Goal: Task Accomplishment & Management: Manage account settings

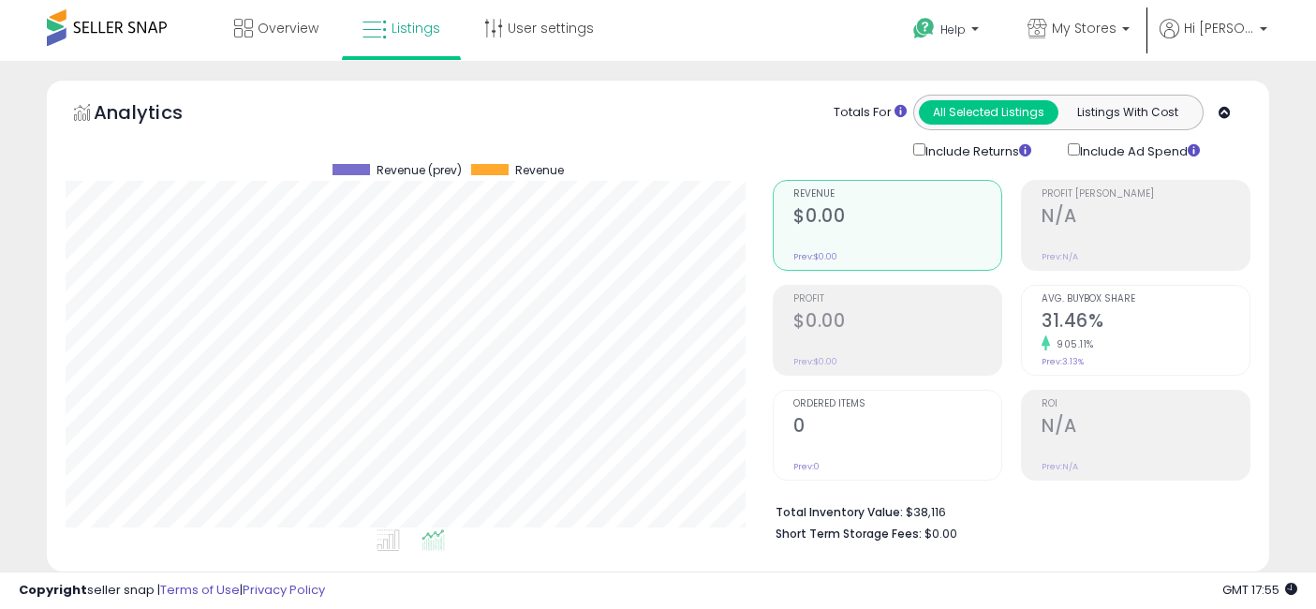
select select "**"
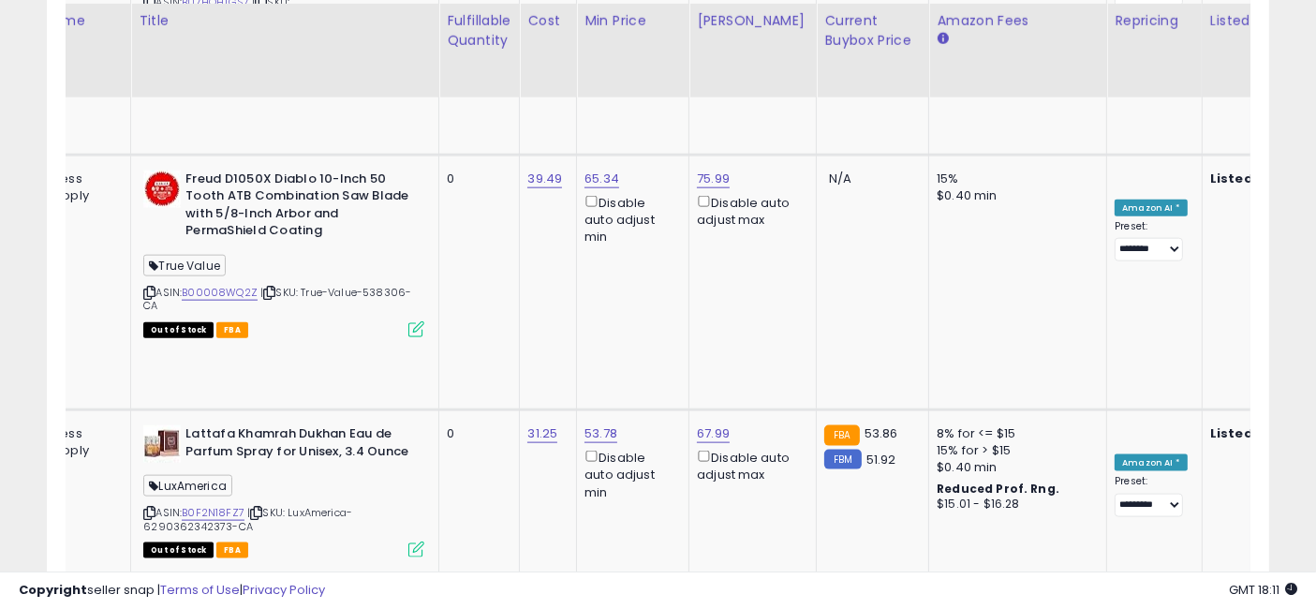
scroll to position [0, 3486]
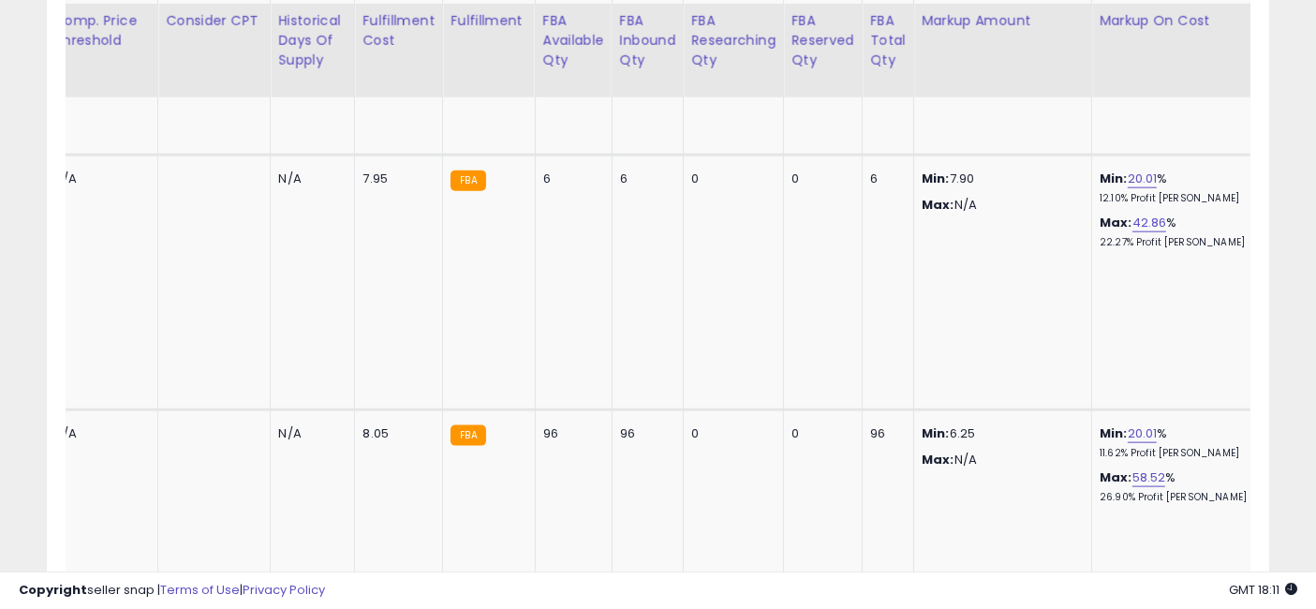
drag, startPoint x: 449, startPoint y: 283, endPoint x: 1178, endPoint y: 286, distance: 729.8
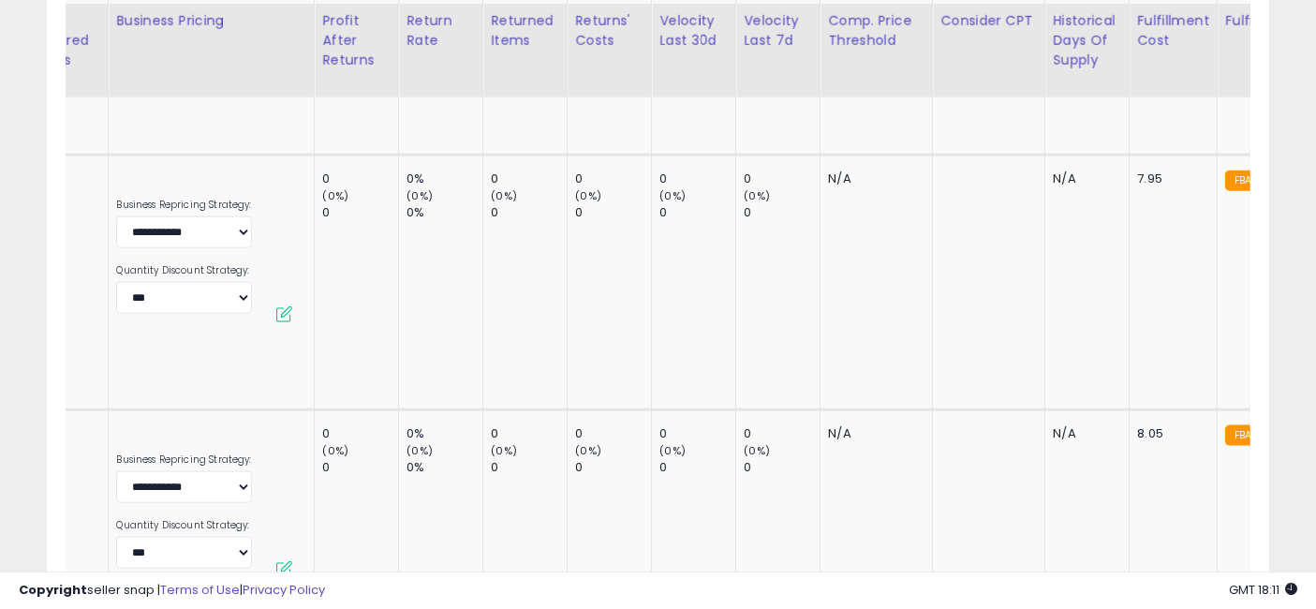
drag, startPoint x: 920, startPoint y: 289, endPoint x: 276, endPoint y: 256, distance: 644.5
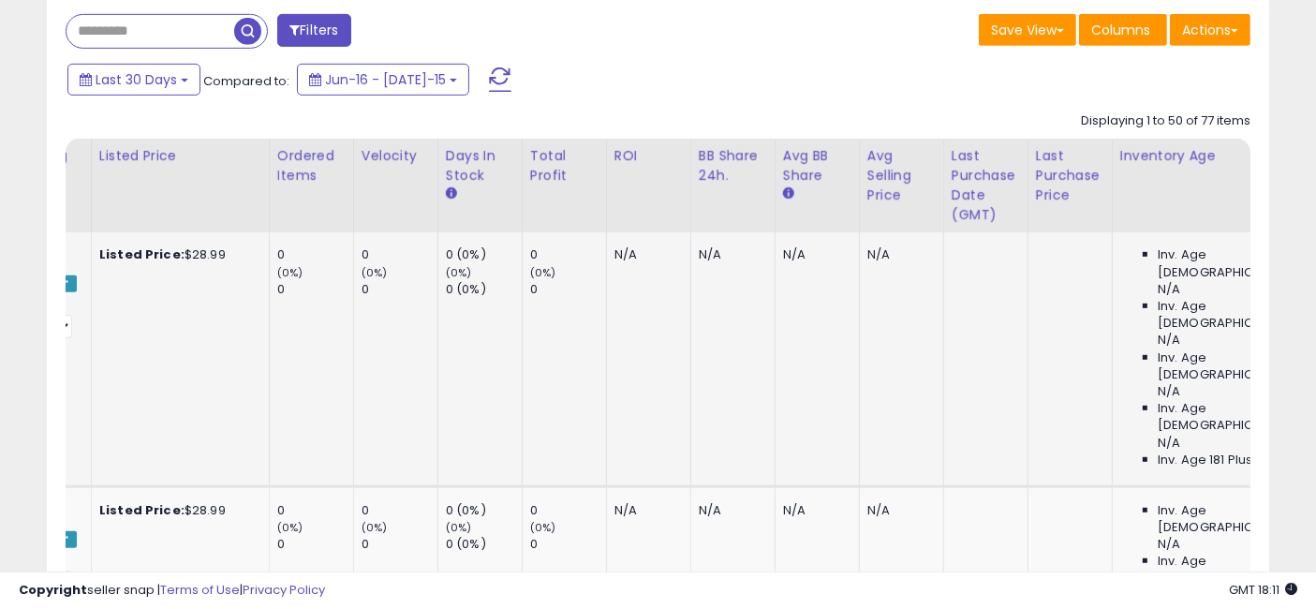
scroll to position [0, 3486]
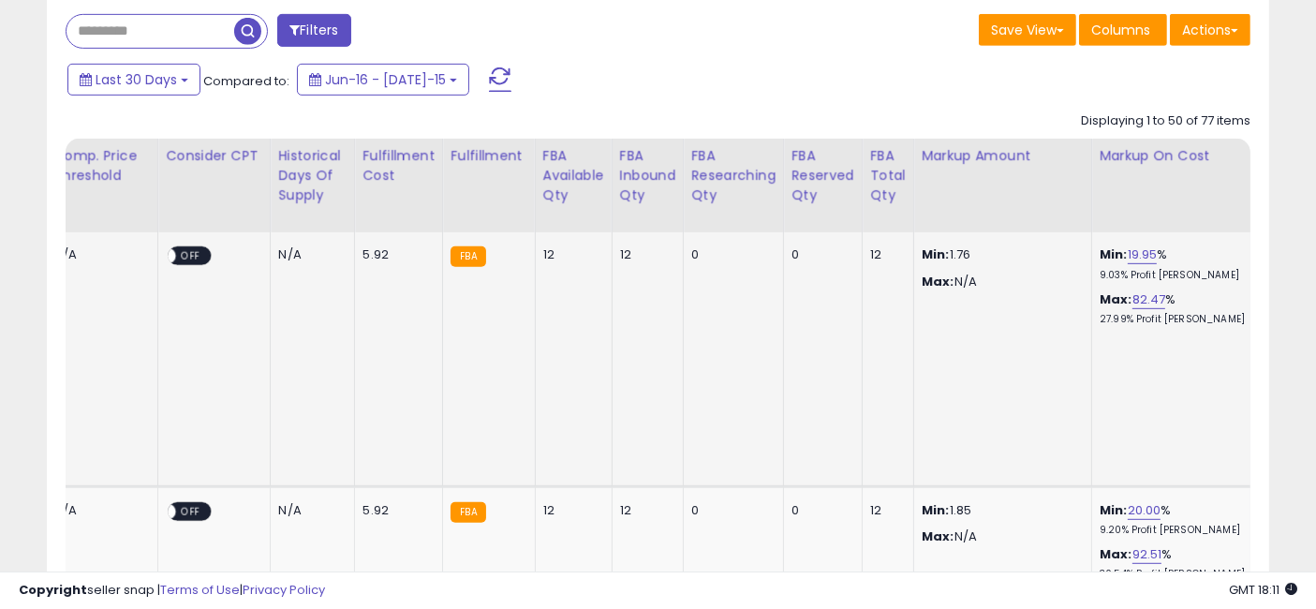
drag, startPoint x: 515, startPoint y: 319, endPoint x: 956, endPoint y: 325, distance: 440.3
drag, startPoint x: 1155, startPoint y: 340, endPoint x: 457, endPoint y: 339, distance: 697.9
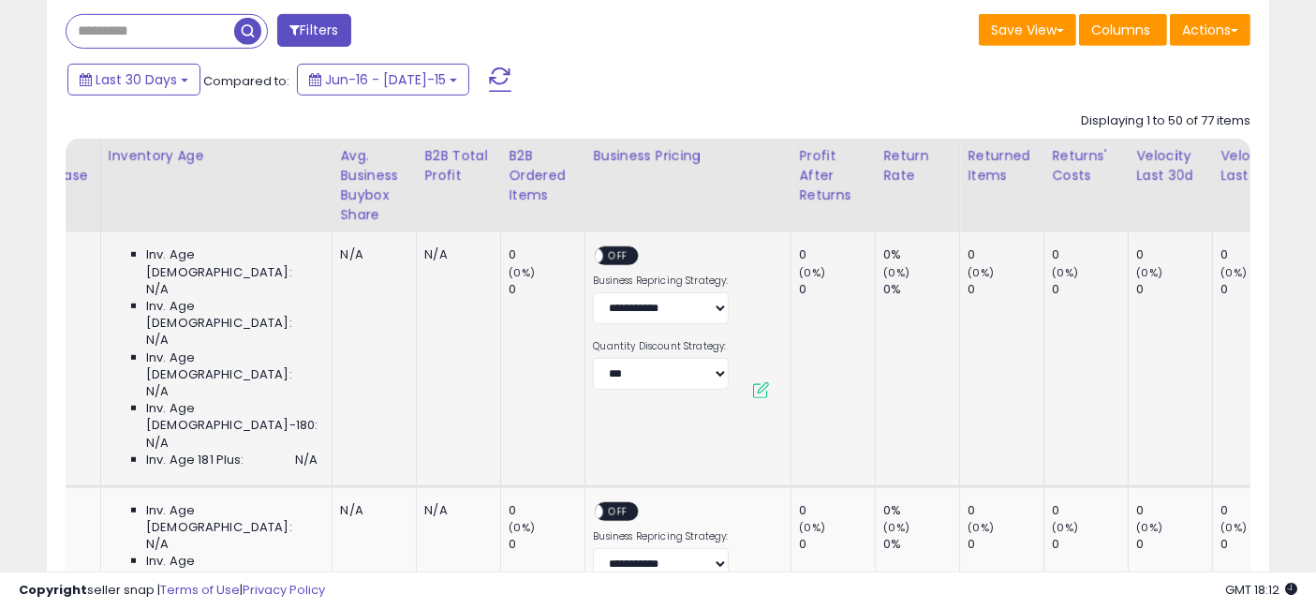
scroll to position [0, 0]
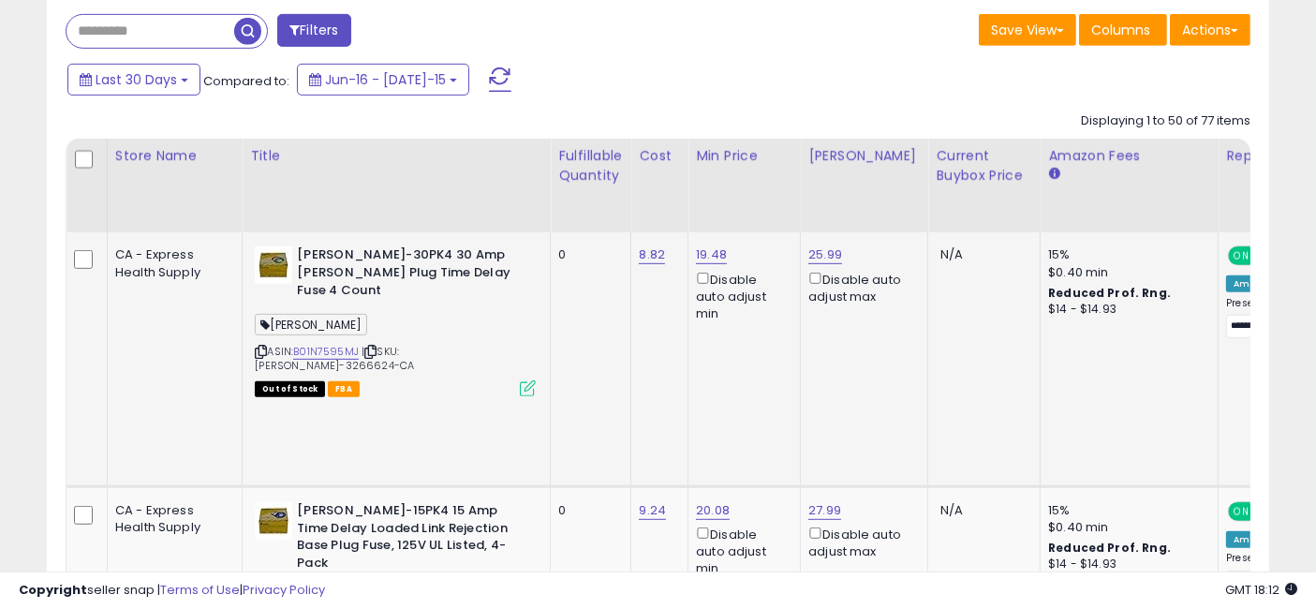
drag, startPoint x: 831, startPoint y: 333, endPoint x: 206, endPoint y: 333, distance: 624.8
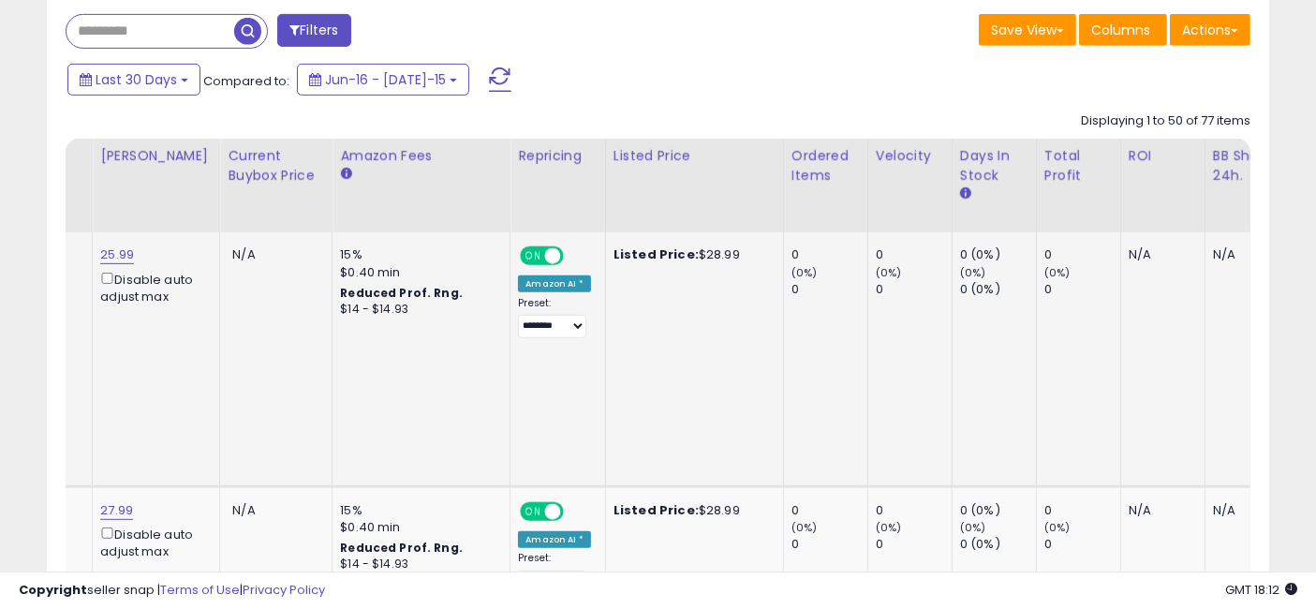
scroll to position [0, 3486]
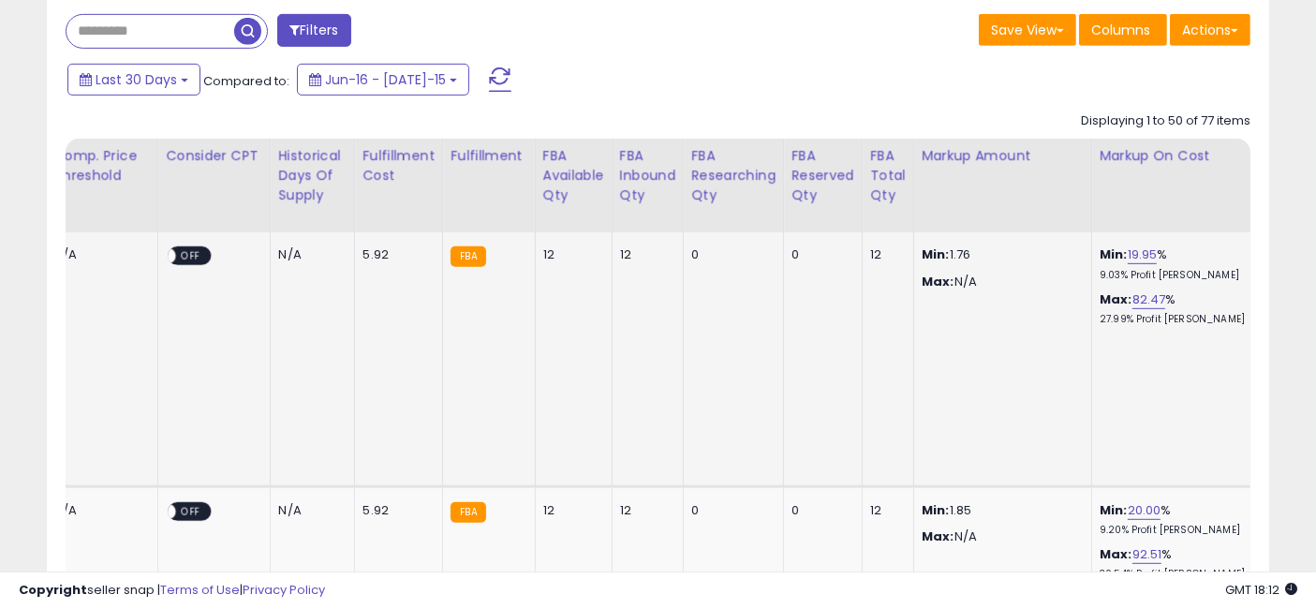
drag, startPoint x: 461, startPoint y: 324, endPoint x: 956, endPoint y: 338, distance: 495.8
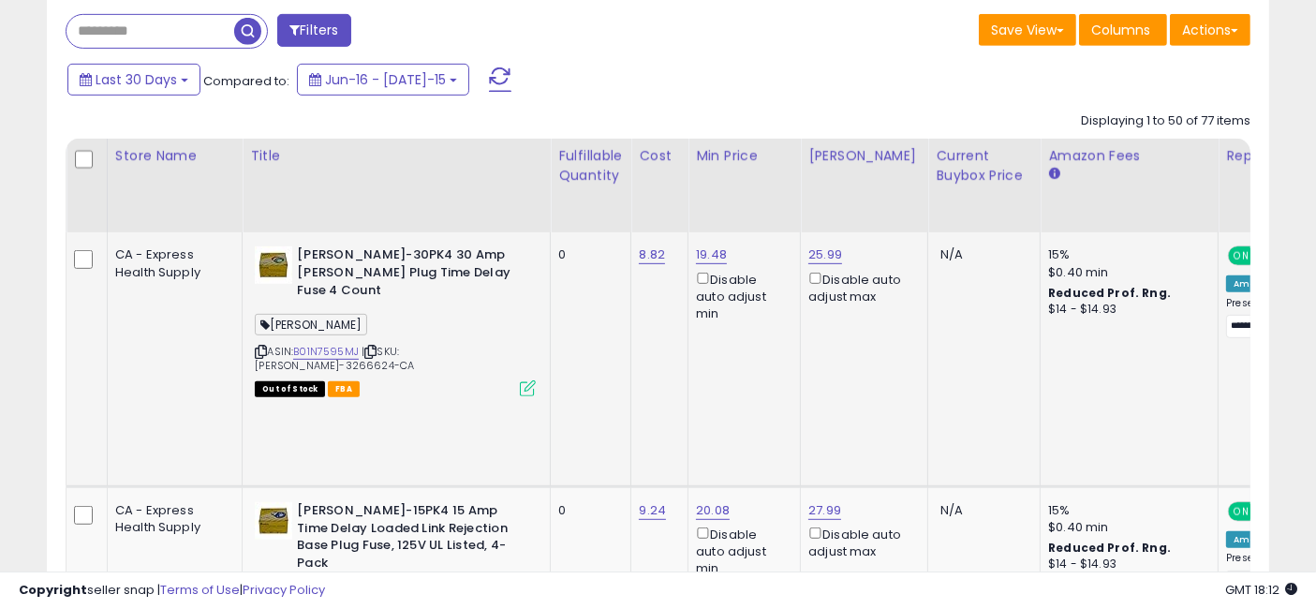
drag, startPoint x: 892, startPoint y: 304, endPoint x: 90, endPoint y: 327, distance: 802.2
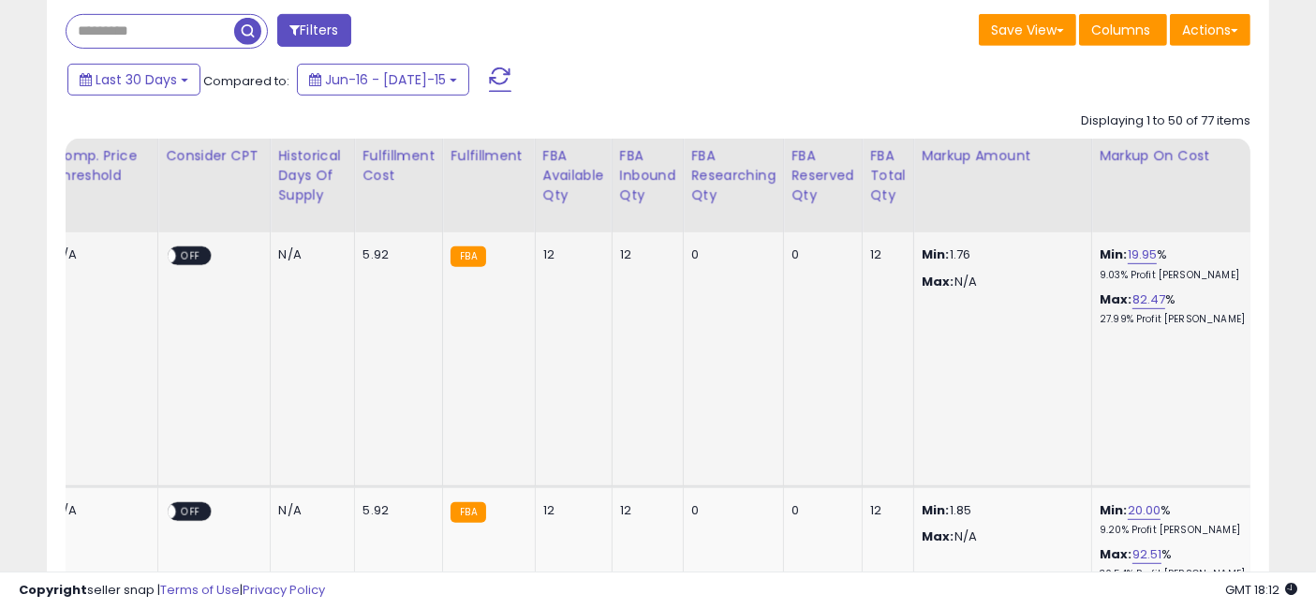
drag, startPoint x: 475, startPoint y: 319, endPoint x: 1097, endPoint y: 306, distance: 622.2
click at [870, 158] on div "FBA Total Qty" at bounding box center [888, 175] width 36 height 59
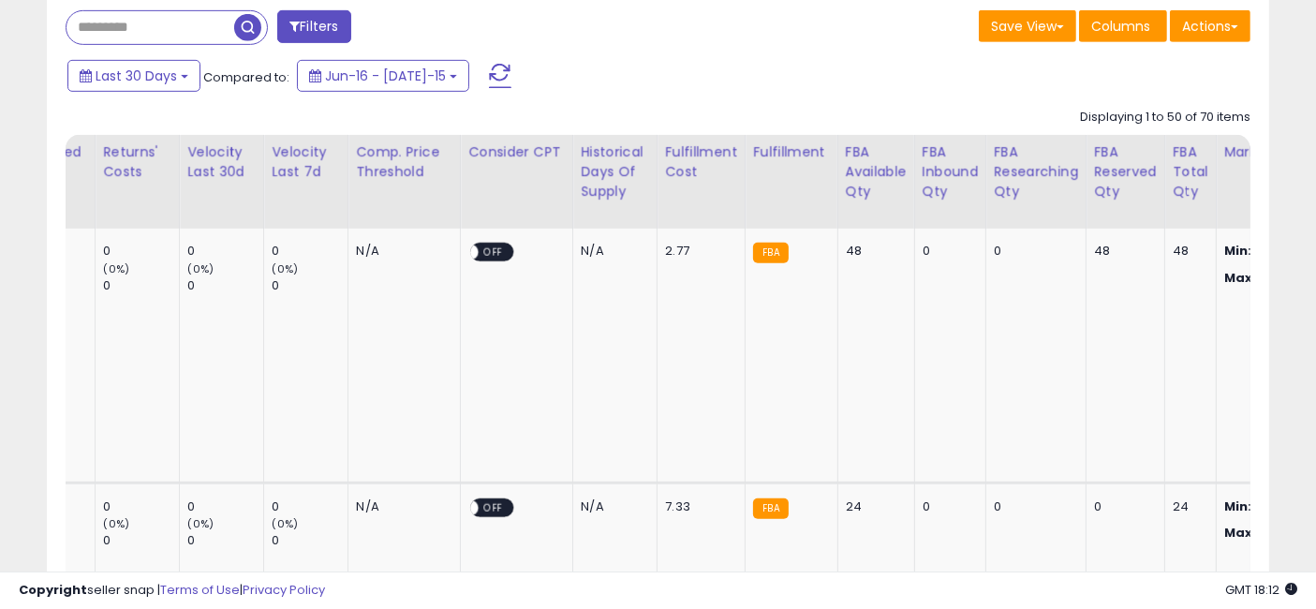
scroll to position [0, 0]
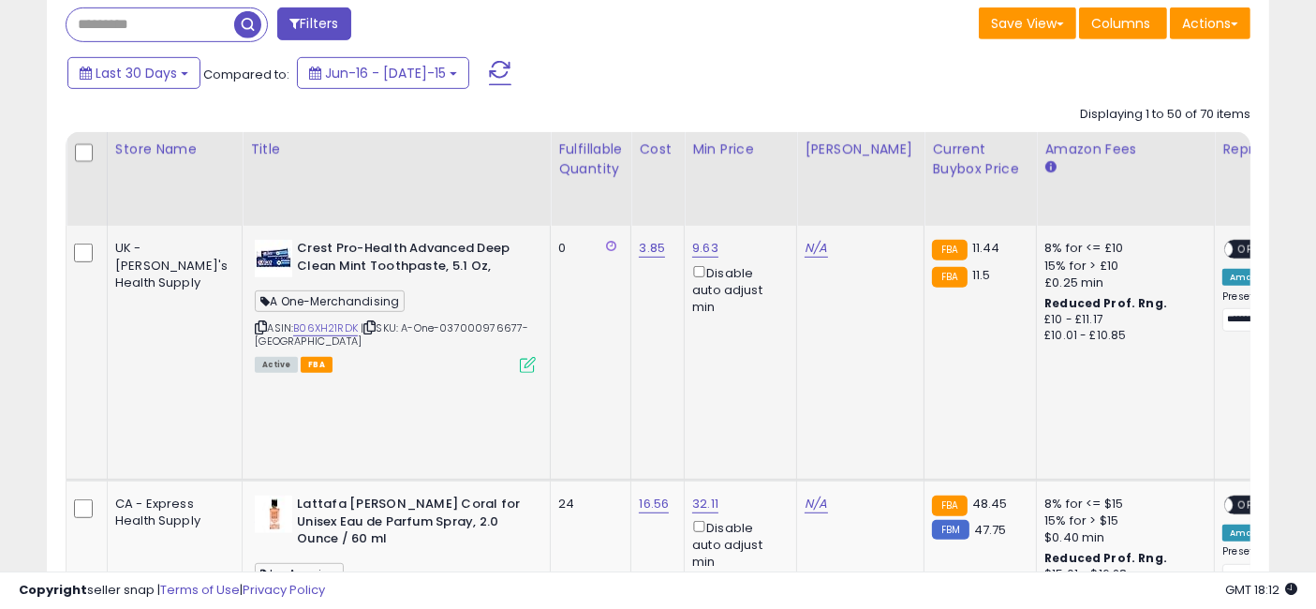
drag, startPoint x: 1047, startPoint y: 304, endPoint x: 532, endPoint y: 317, distance: 515.4
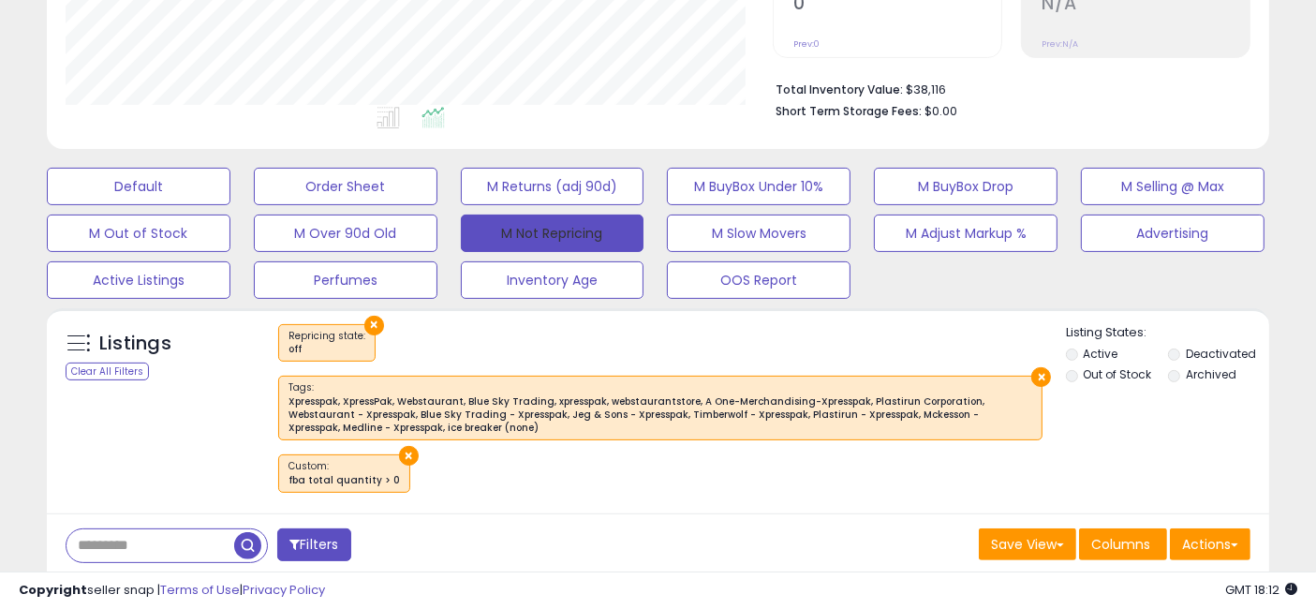
click at [565, 236] on button "M Not Repricing" at bounding box center [553, 233] width 184 height 37
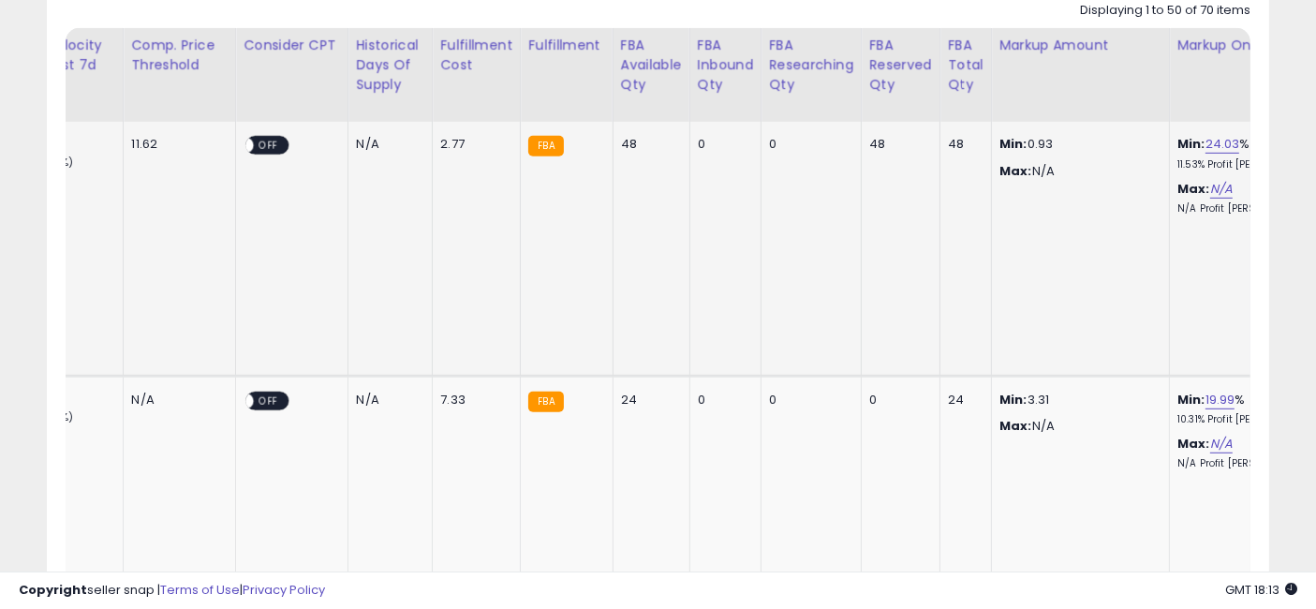
scroll to position [0, 3482]
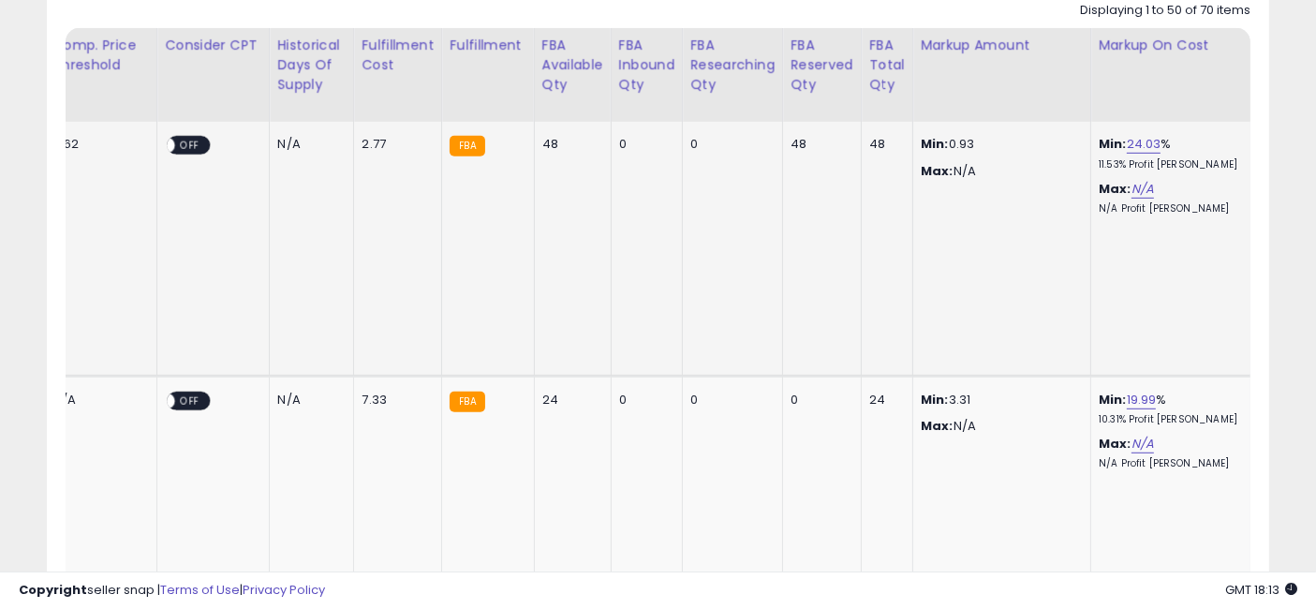
drag, startPoint x: 688, startPoint y: 241, endPoint x: 971, endPoint y: 255, distance: 283.3
click at [869, 58] on div "FBA Total Qty" at bounding box center [887, 65] width 36 height 59
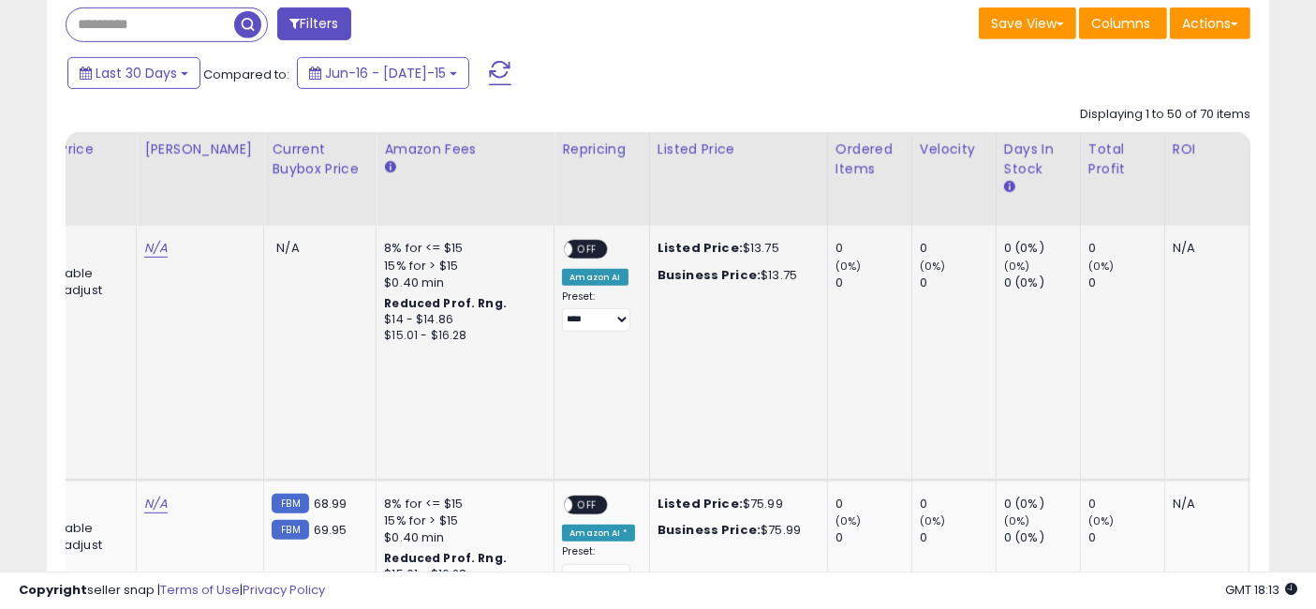
drag, startPoint x: 1116, startPoint y: 346, endPoint x: 583, endPoint y: 327, distance: 533.4
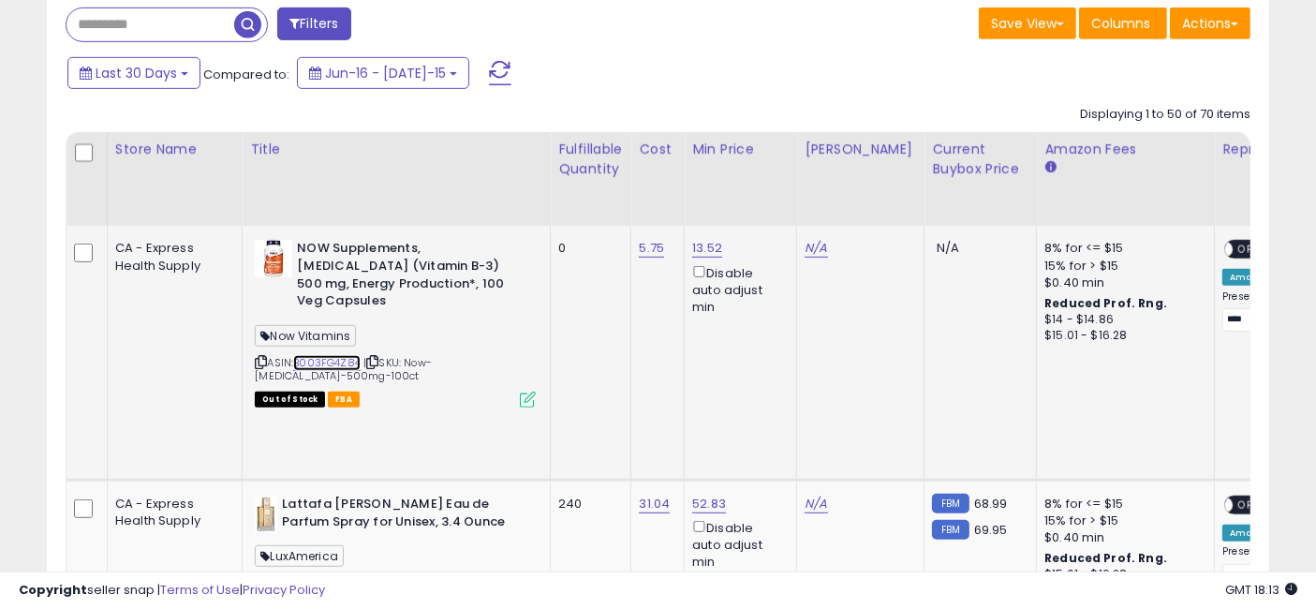
click at [293, 355] on link "B003FG4Z84" at bounding box center [326, 363] width 67 height 16
click at [805, 245] on link "N/A" at bounding box center [816, 248] width 22 height 19
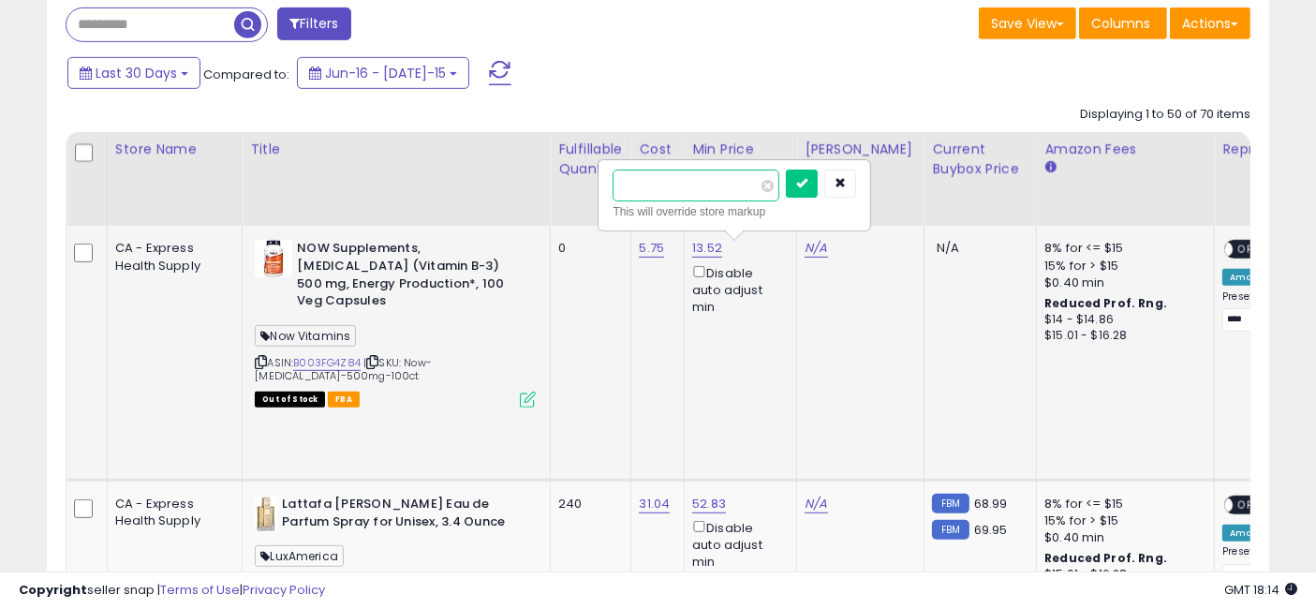
click at [688, 180] on input "number" at bounding box center [696, 186] width 167 height 32
type input "****"
click button "submit" at bounding box center [802, 184] width 32 height 28
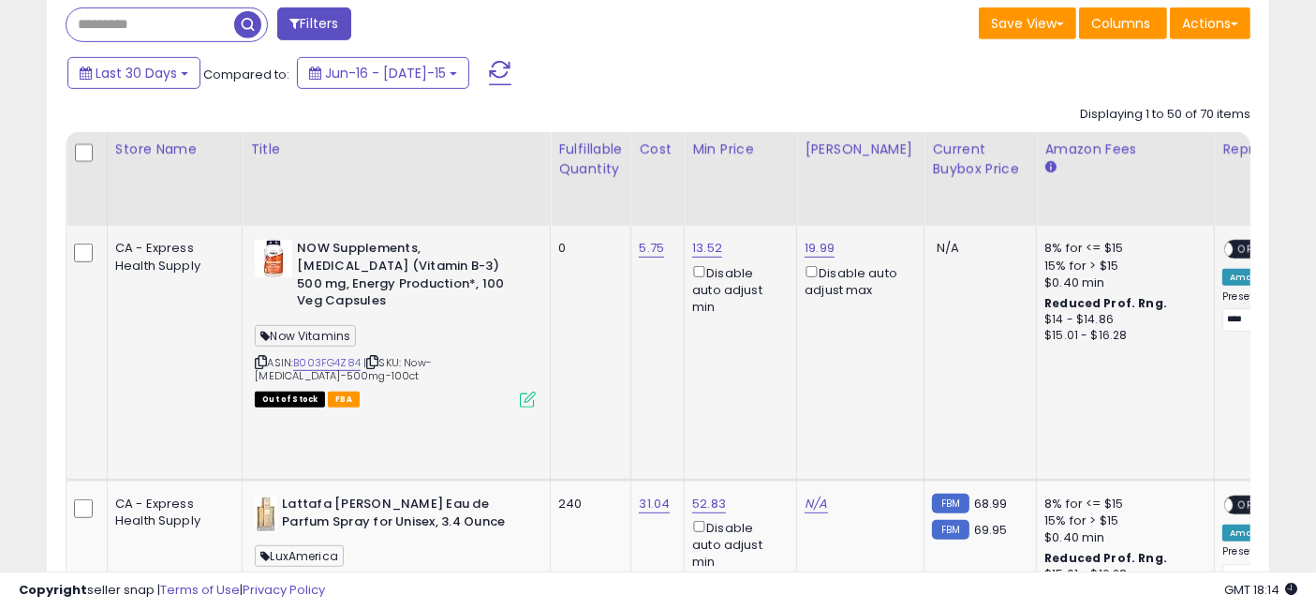
click at [1234, 242] on span "OFF" at bounding box center [1249, 250] width 30 height 16
click at [1223, 317] on select "**********" at bounding box center [1257, 319] width 68 height 23
select select "********"
click at [1223, 308] on select "**********" at bounding box center [1257, 319] width 68 height 23
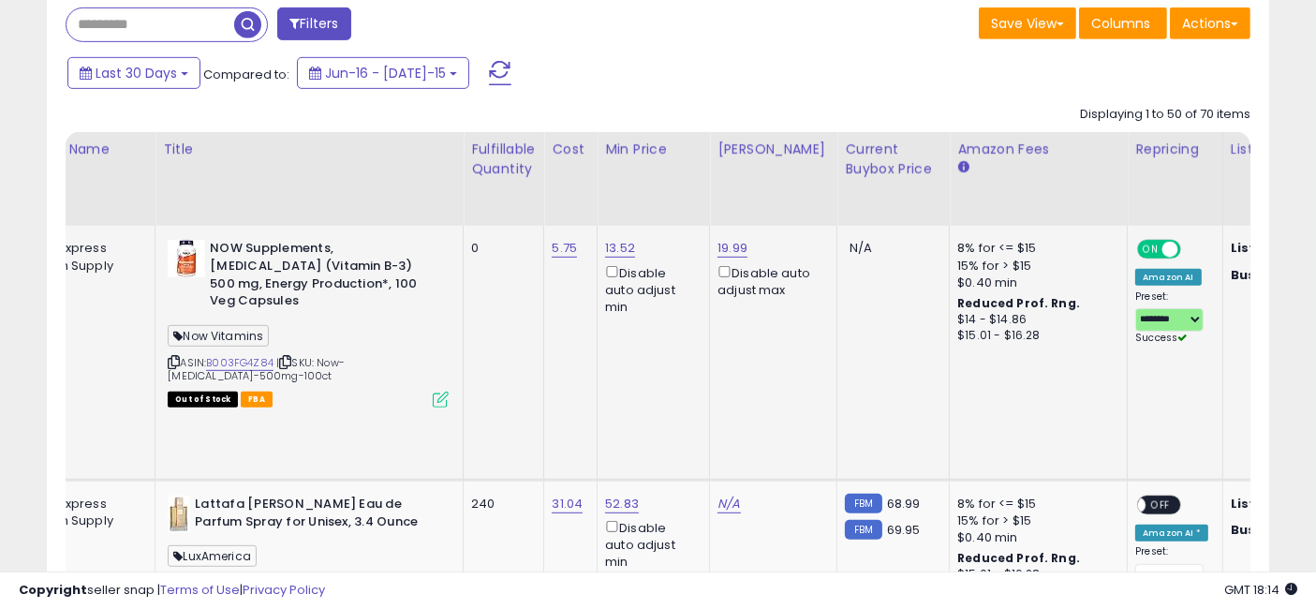
scroll to position [0, 87]
drag, startPoint x: 960, startPoint y: 351, endPoint x: 1036, endPoint y: 355, distance: 76.0
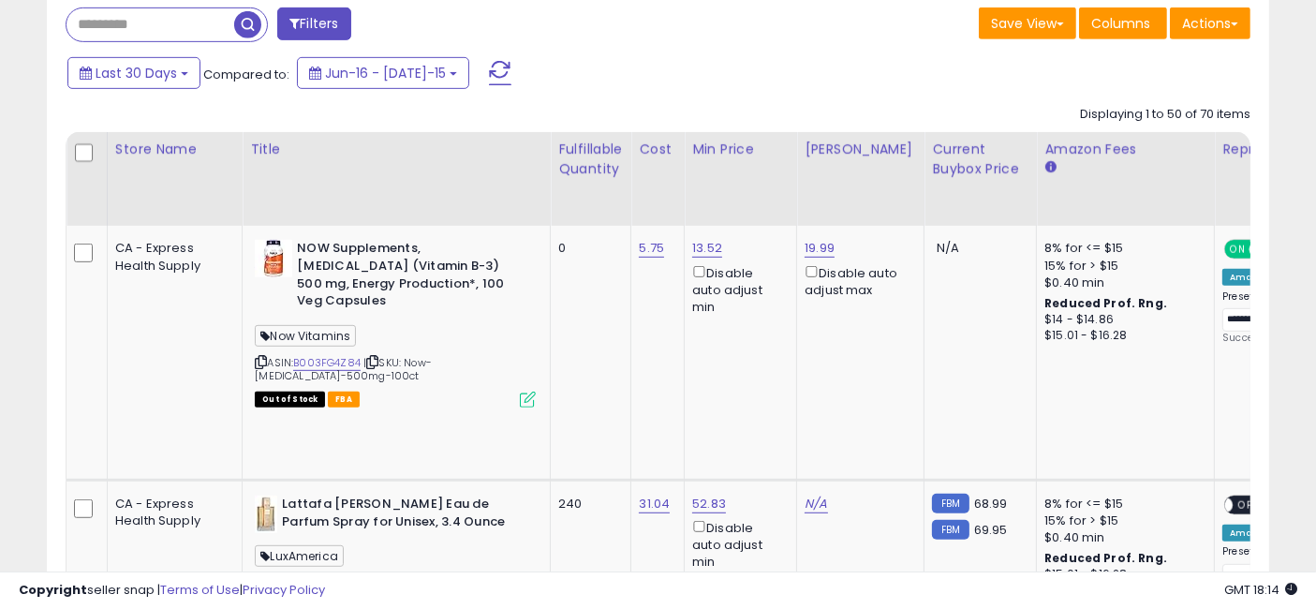
scroll to position [0, 0]
drag, startPoint x: 1025, startPoint y: 353, endPoint x: 792, endPoint y: 341, distance: 233.6
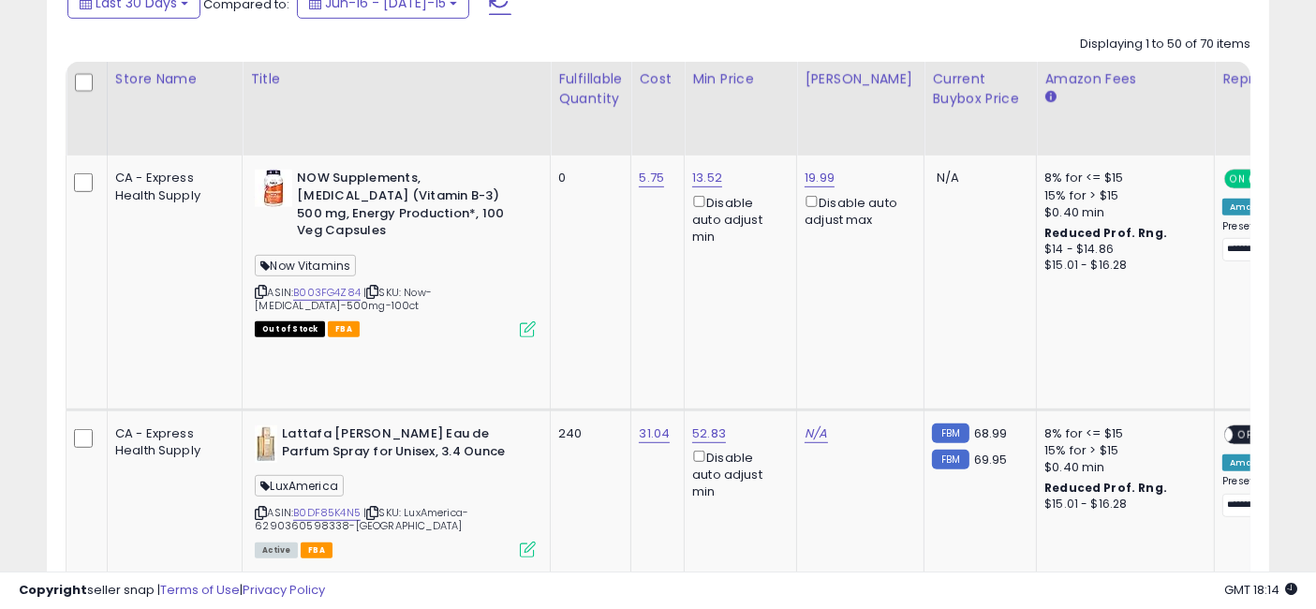
scroll to position [1047, 0]
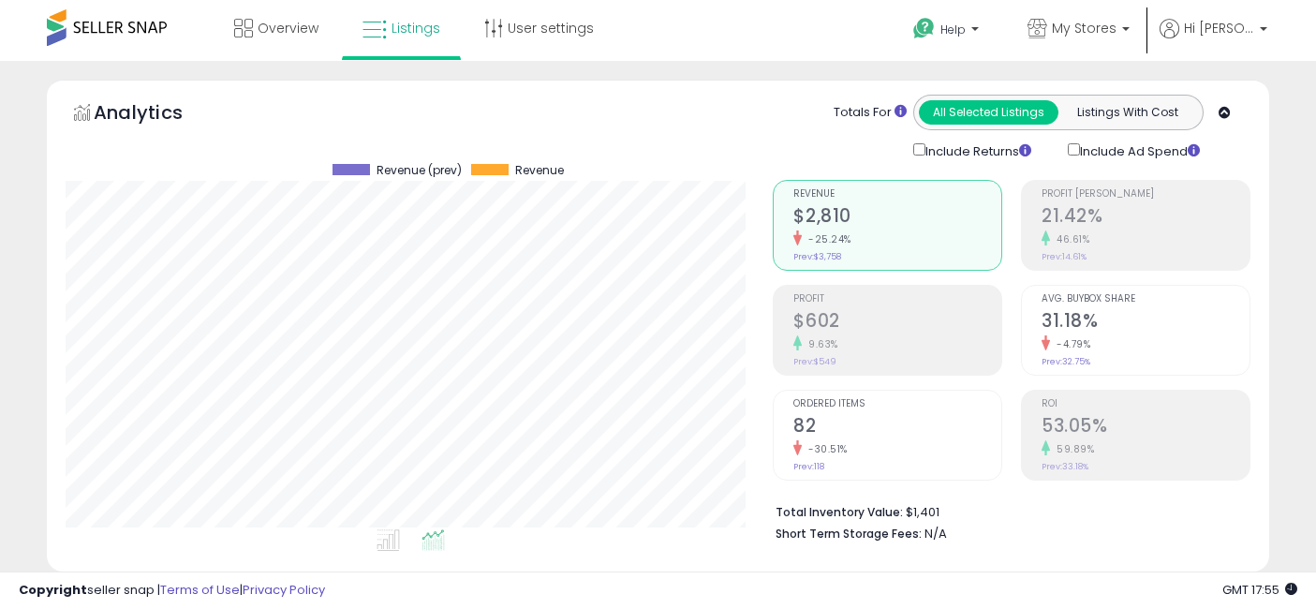
select select "**"
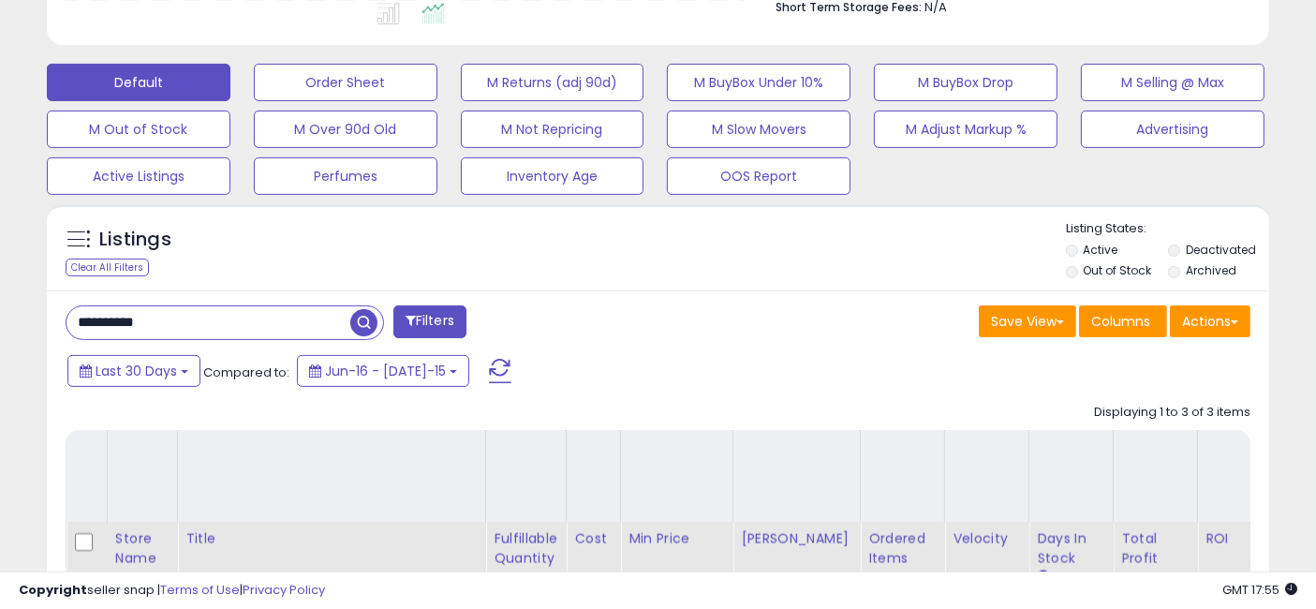
scroll to position [384, 707]
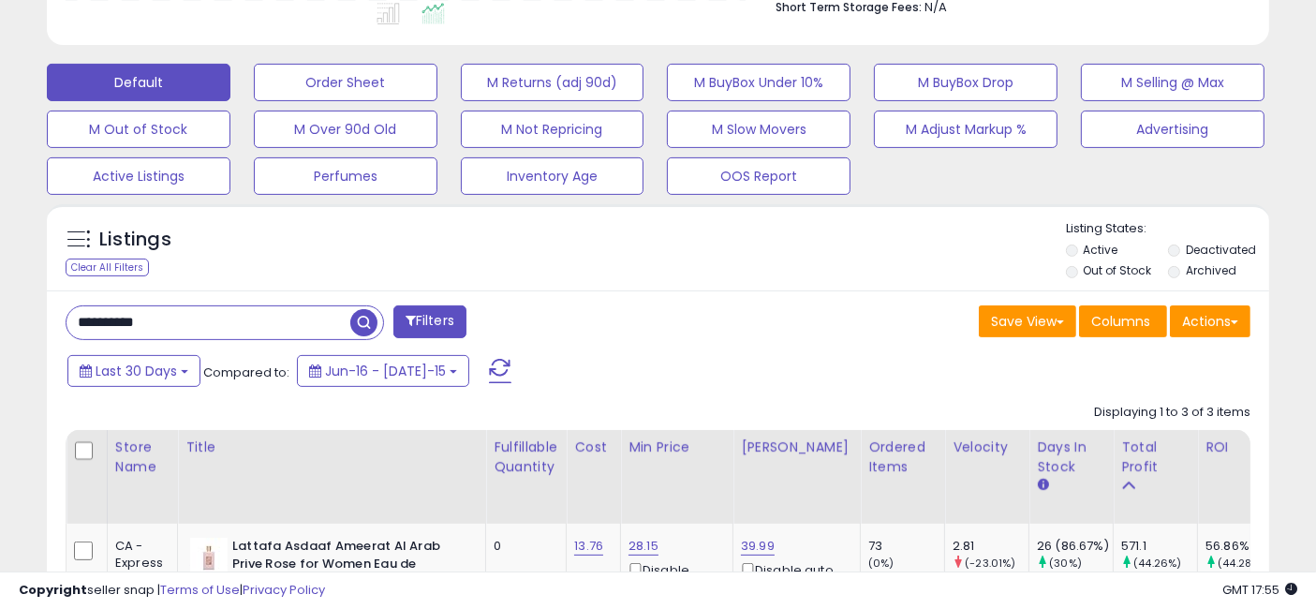
click at [242, 321] on input "**********" at bounding box center [209, 322] width 284 height 33
type input "**********"
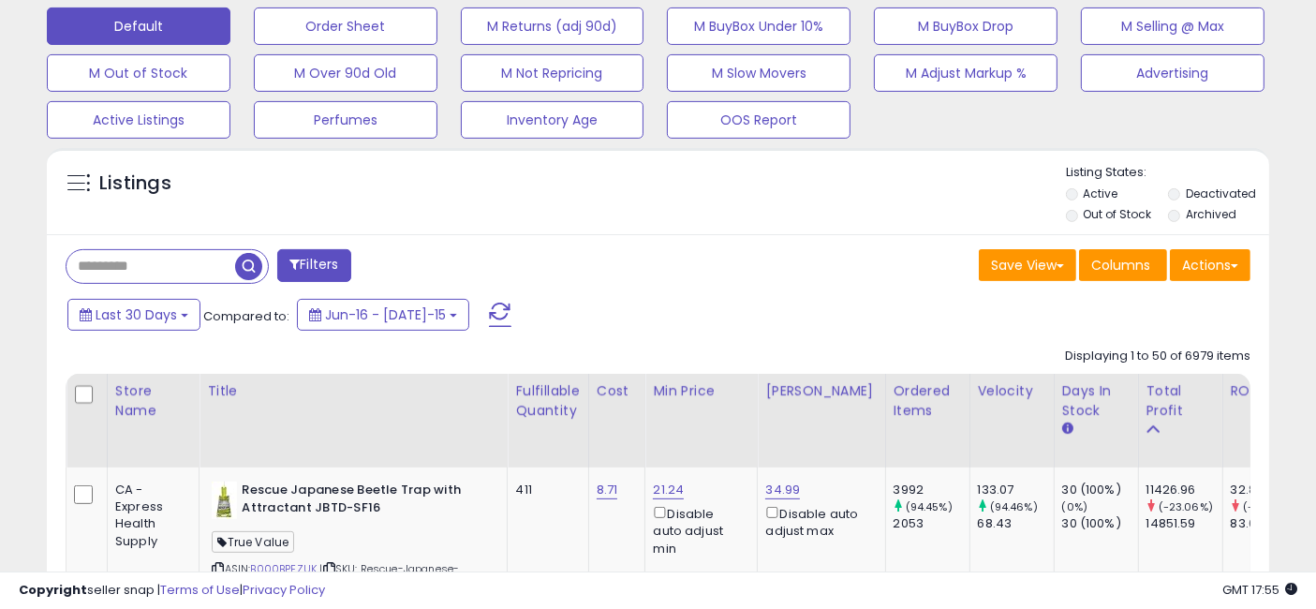
scroll to position [526, 0]
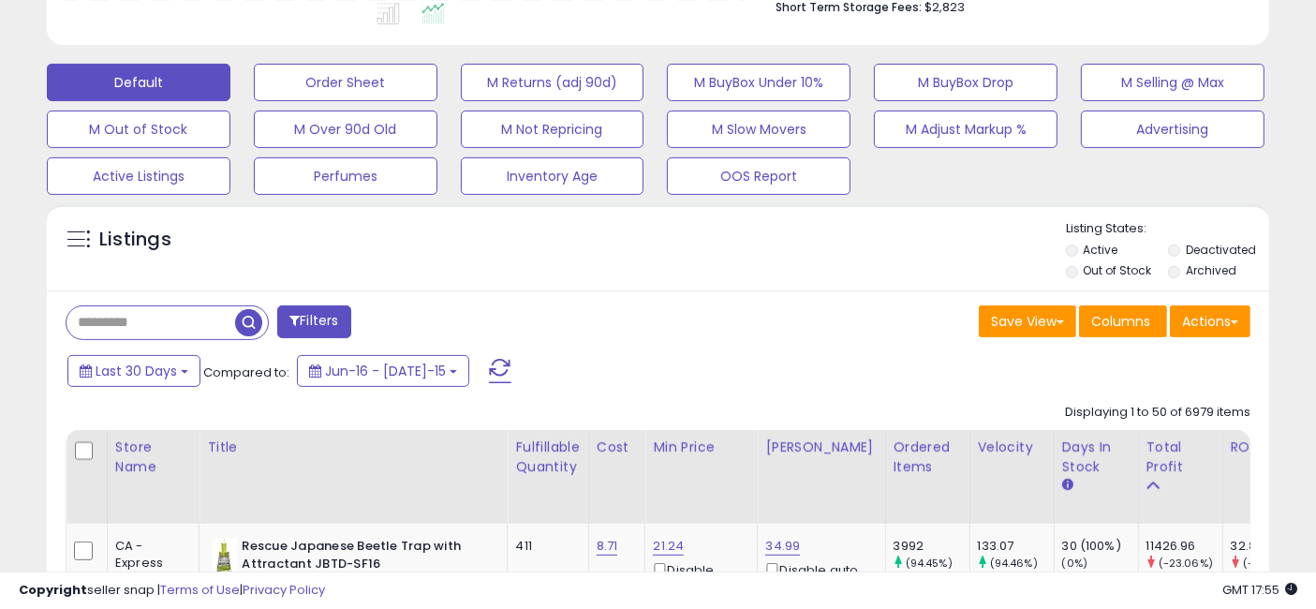
click at [203, 324] on input "text" at bounding box center [151, 322] width 169 height 33
type input "**********"
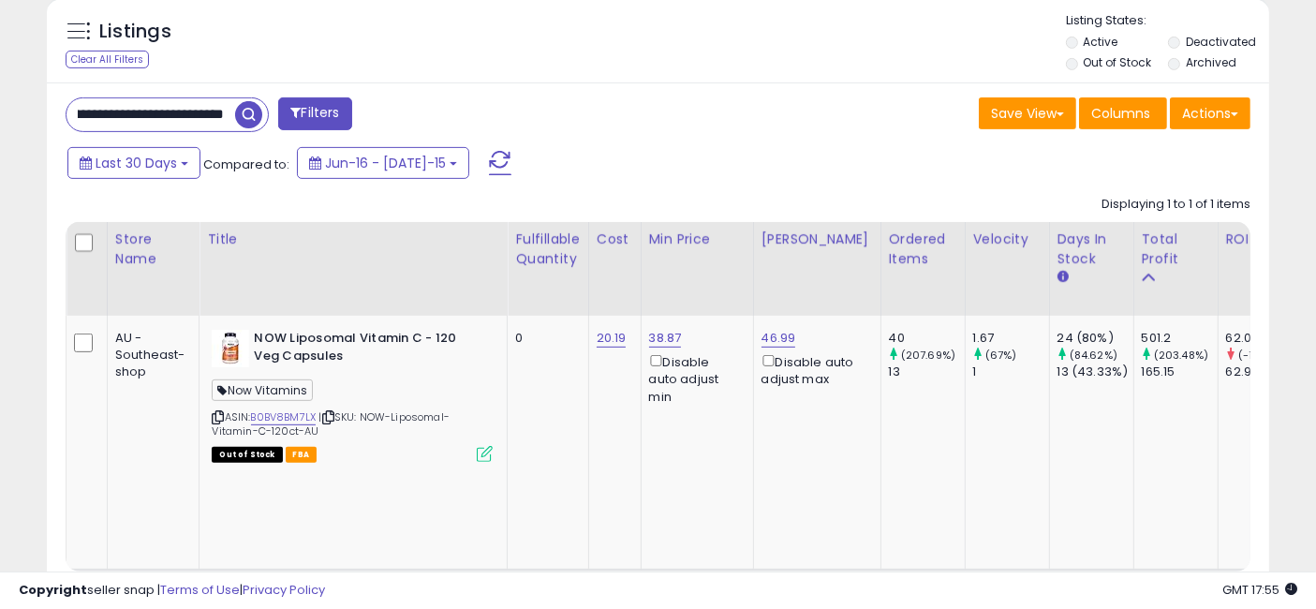
scroll to position [0, 0]
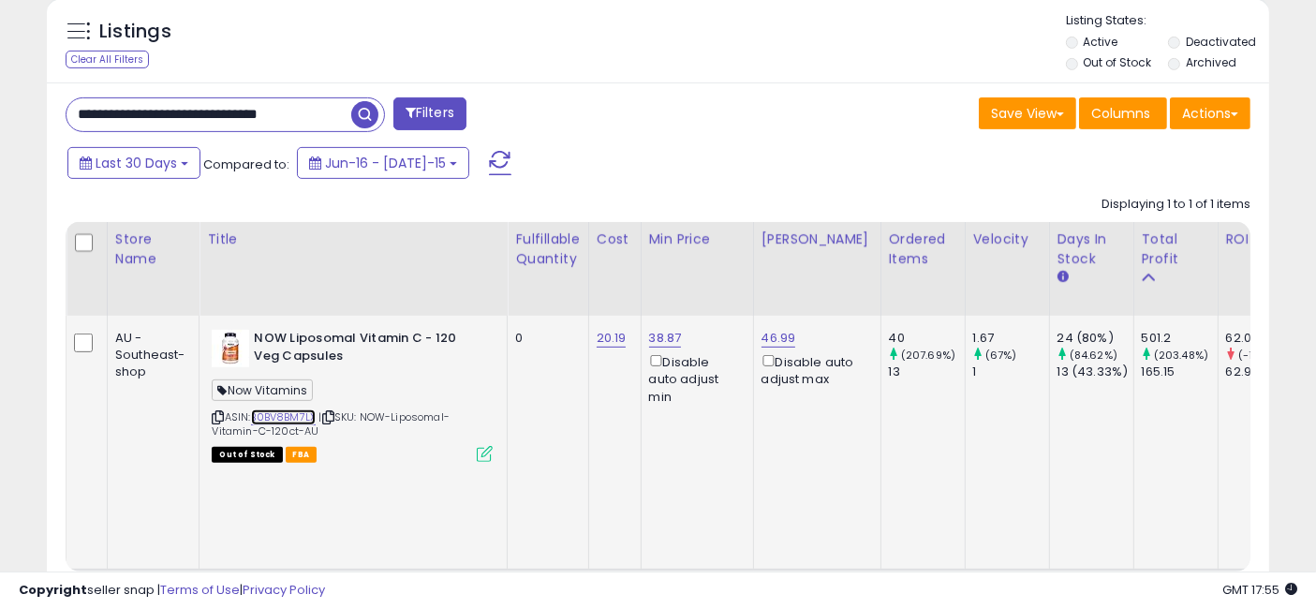
click at [290, 419] on link "B0BV8BM7LX" at bounding box center [284, 417] width 66 height 16
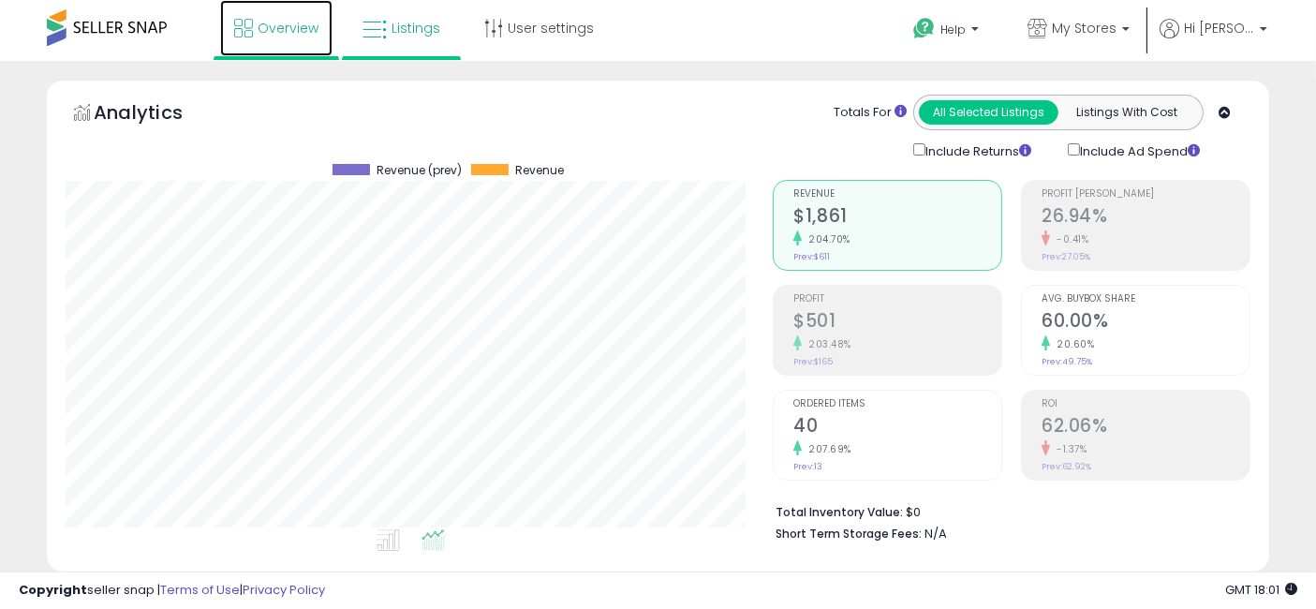
click at [304, 31] on span "Overview" at bounding box center [288, 28] width 61 height 19
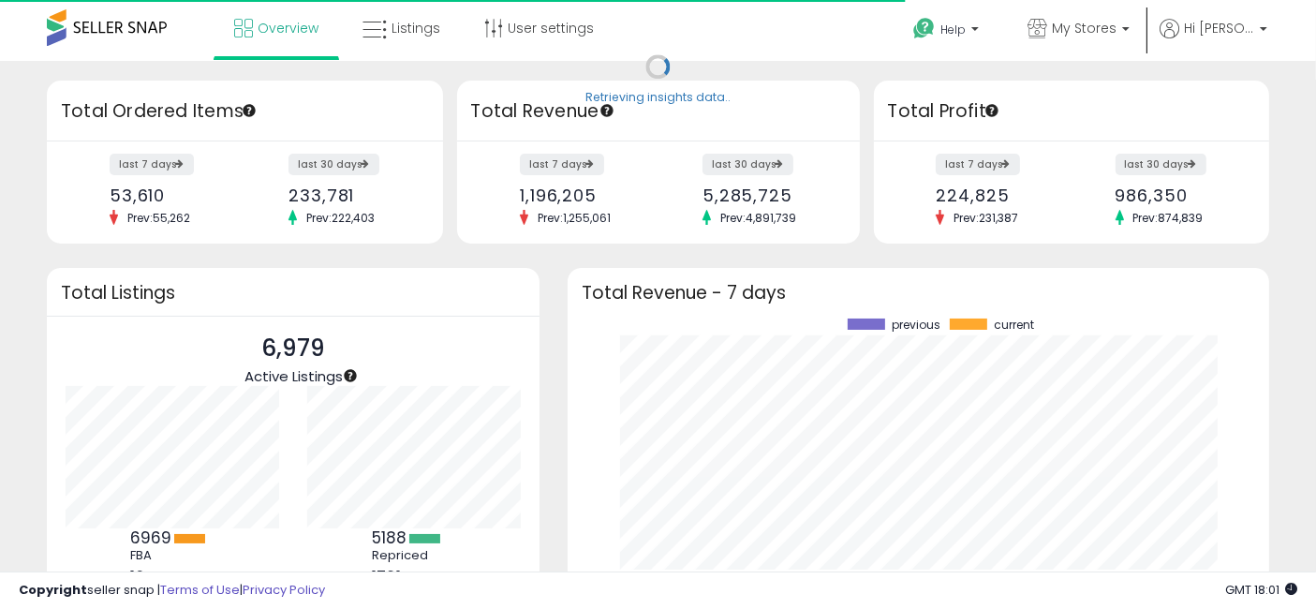
scroll to position [260, 663]
